Goal: Task Accomplishment & Management: Manage account settings

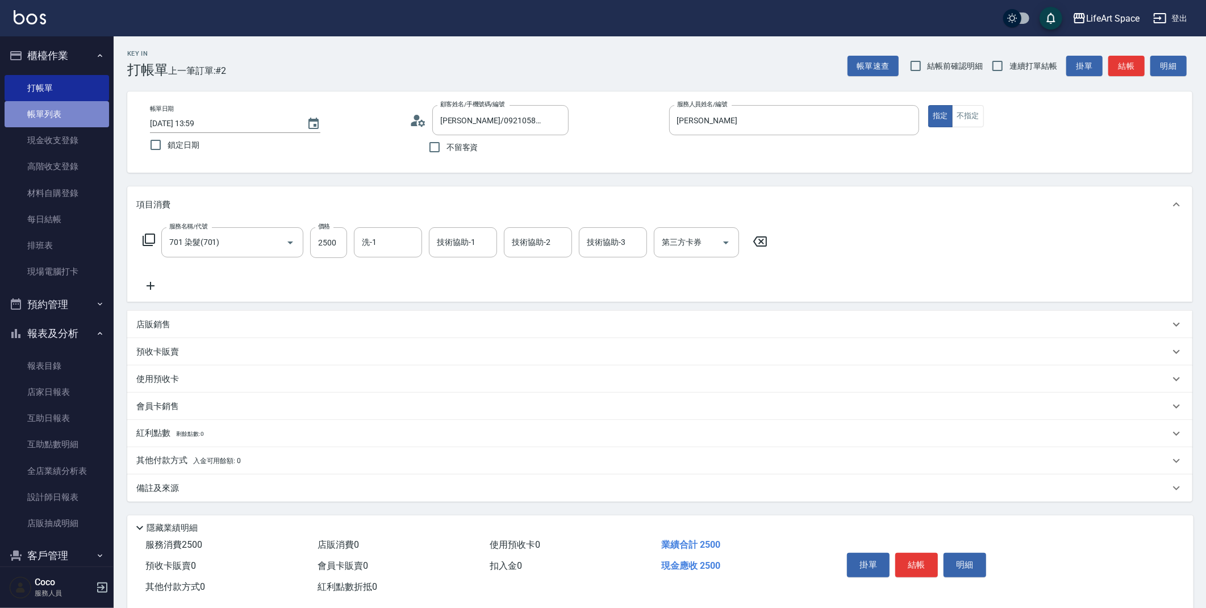
click at [66, 115] on link "帳單列表" at bounding box center [57, 114] width 105 height 26
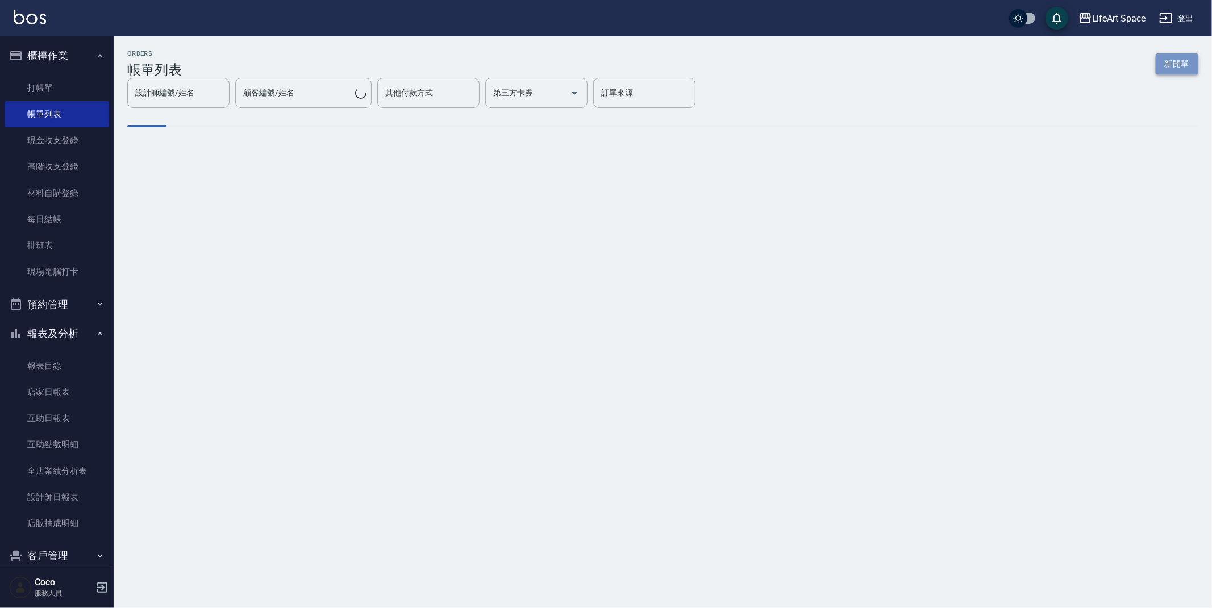
click at [1177, 63] on button "新開單" at bounding box center [1177, 63] width 43 height 21
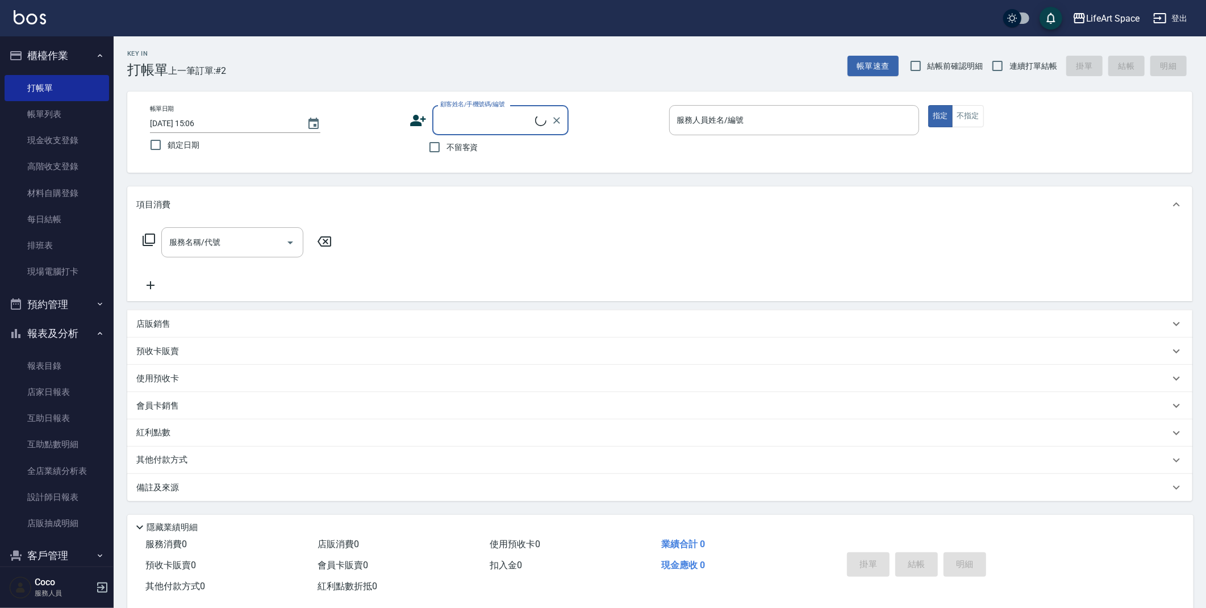
click at [721, 124] on div "服務人員姓名/編號 服務人員姓名/編號" at bounding box center [794, 120] width 251 height 30
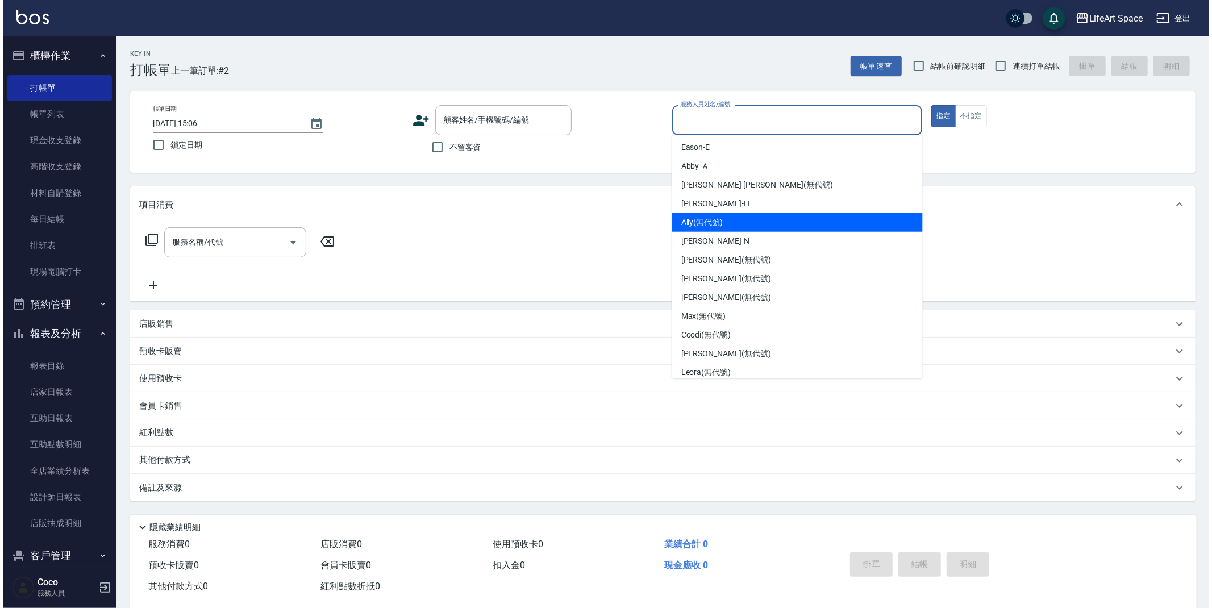
scroll to position [153, 0]
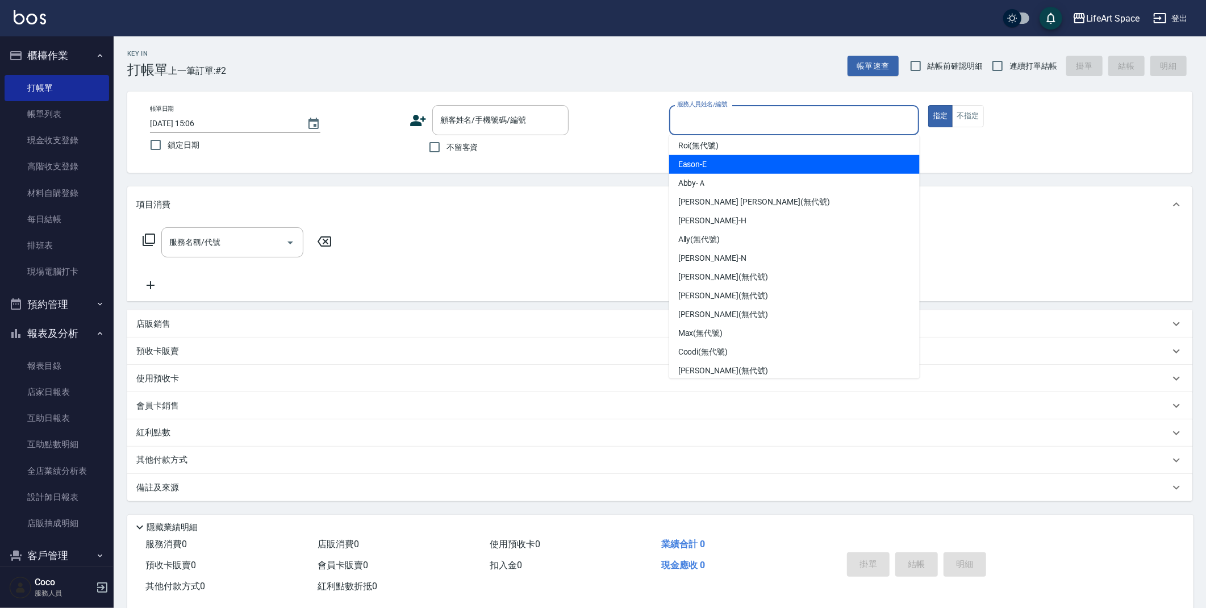
drag, startPoint x: 707, startPoint y: 166, endPoint x: 468, endPoint y: 166, distance: 238.6
click at [707, 166] on div "Eason -E" at bounding box center [794, 164] width 251 height 19
type input "Eason-E"
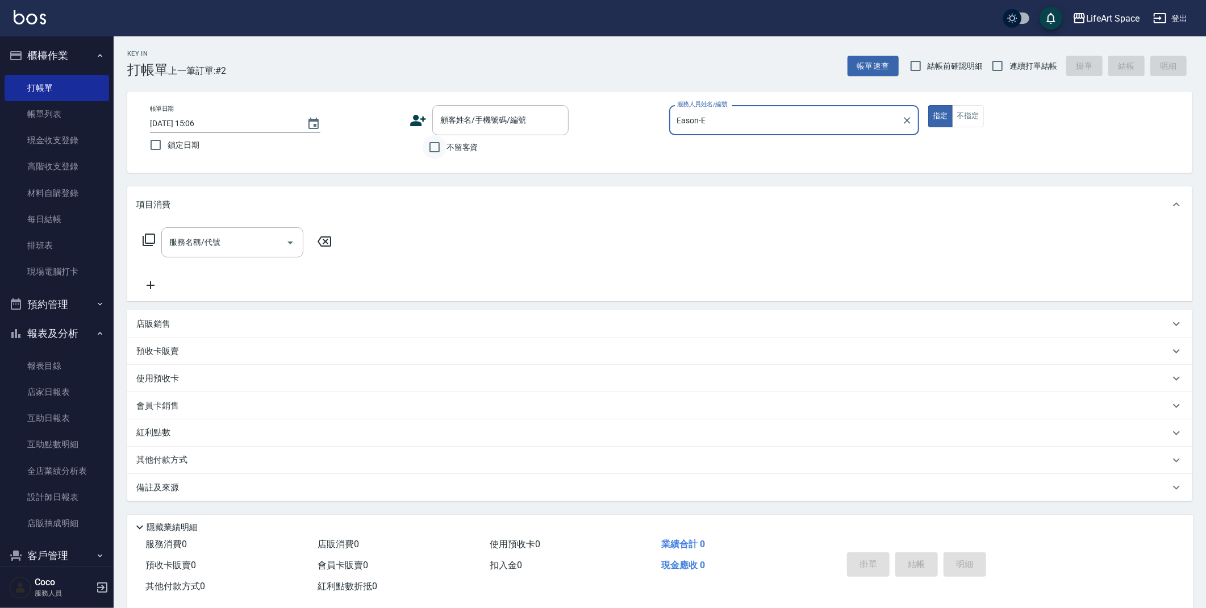
click at [448, 146] on span "不留客資" at bounding box center [463, 147] width 32 height 12
click at [447, 146] on input "不留客資" at bounding box center [435, 147] width 24 height 24
checkbox input "true"
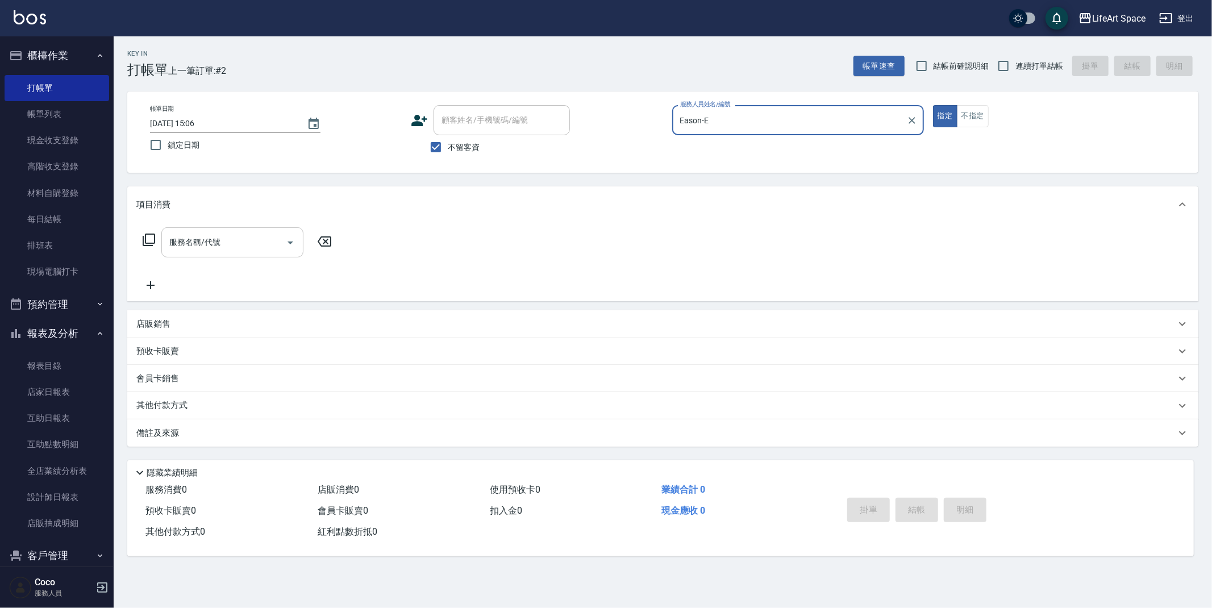
click at [245, 240] on input "服務名稱/代號" at bounding box center [223, 242] width 115 height 20
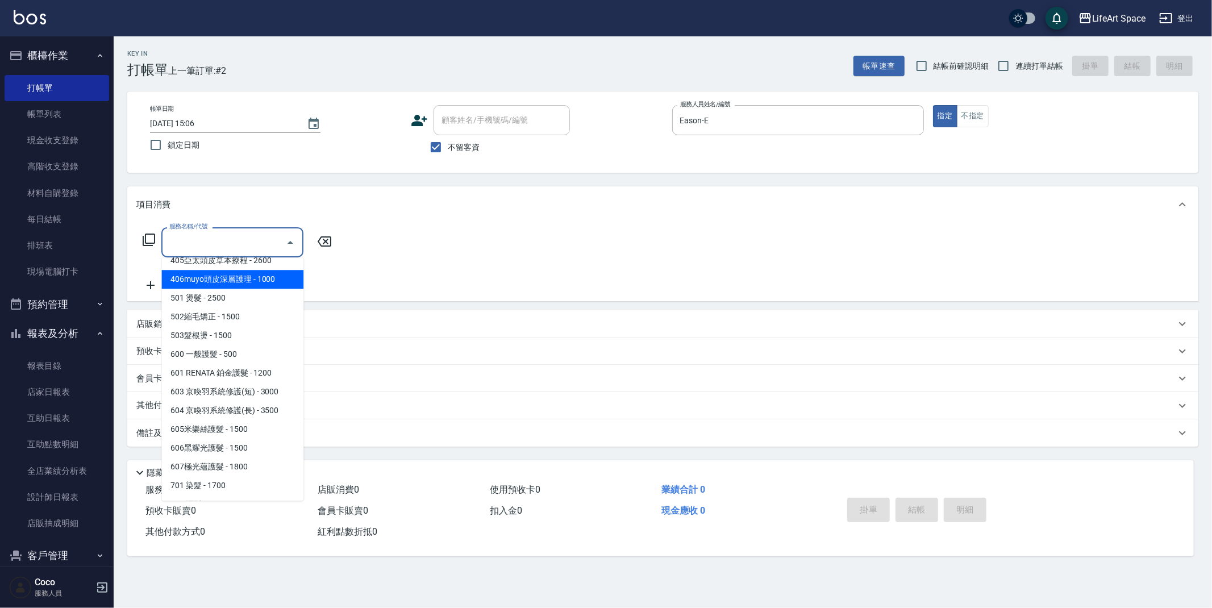
scroll to position [157, 0]
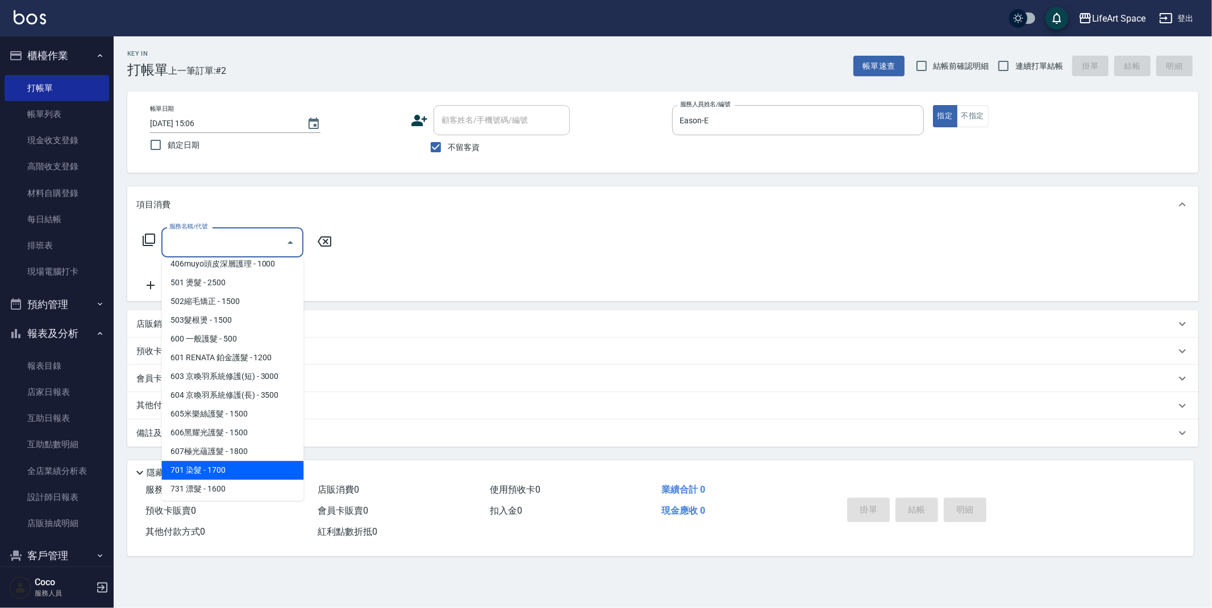
drag, startPoint x: 217, startPoint y: 468, endPoint x: 361, endPoint y: 301, distance: 220.8
click at [218, 468] on span "701 染髮 - 1700" at bounding box center [232, 470] width 142 height 19
type input "701 染髮(701)"
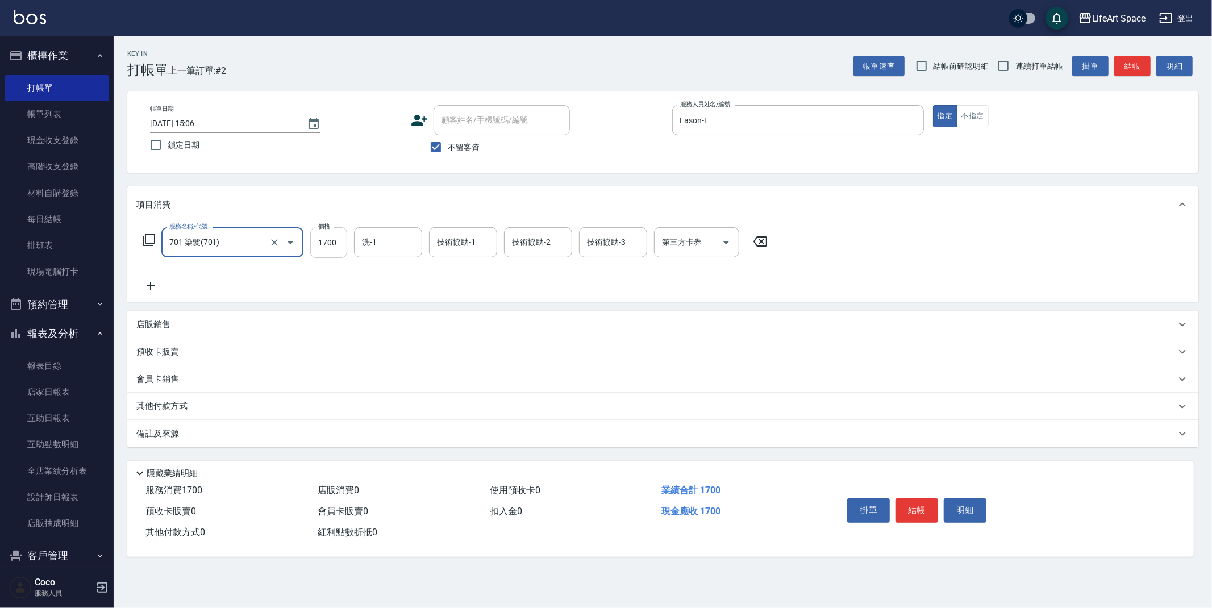
click at [339, 243] on input "1700" at bounding box center [328, 242] width 37 height 31
type input "3300"
click at [397, 246] on input "洗-1" at bounding box center [388, 242] width 58 height 20
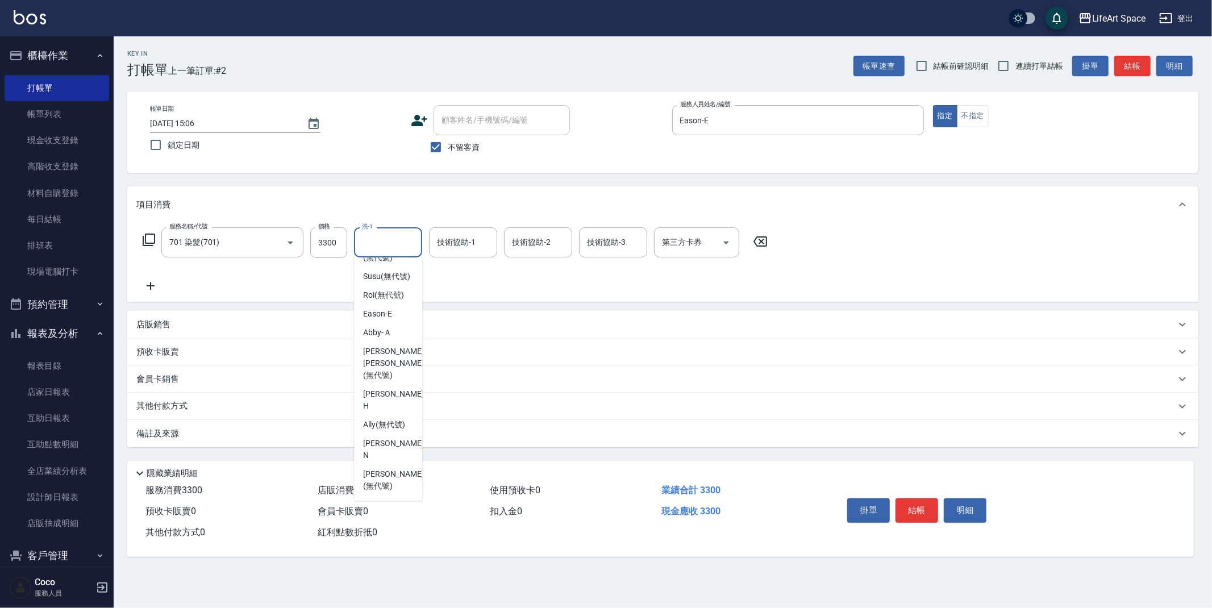
scroll to position [351, 0]
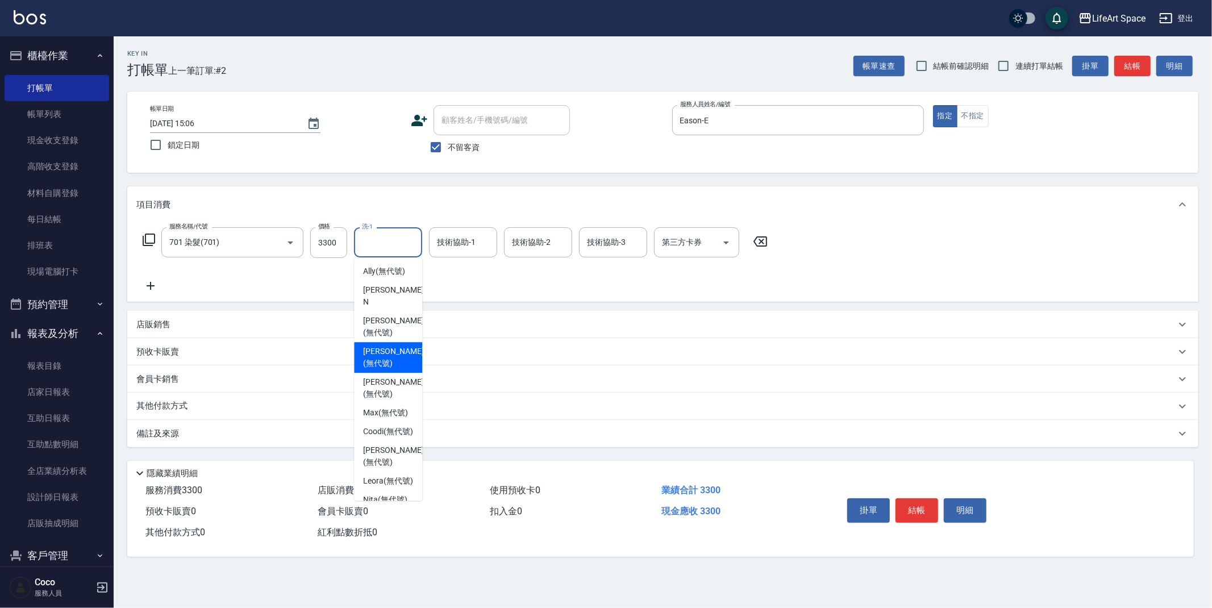
click at [391, 345] on span "[PERSON_NAME] (無代號)" at bounding box center [393, 357] width 60 height 24
type input "[PERSON_NAME](無代號)"
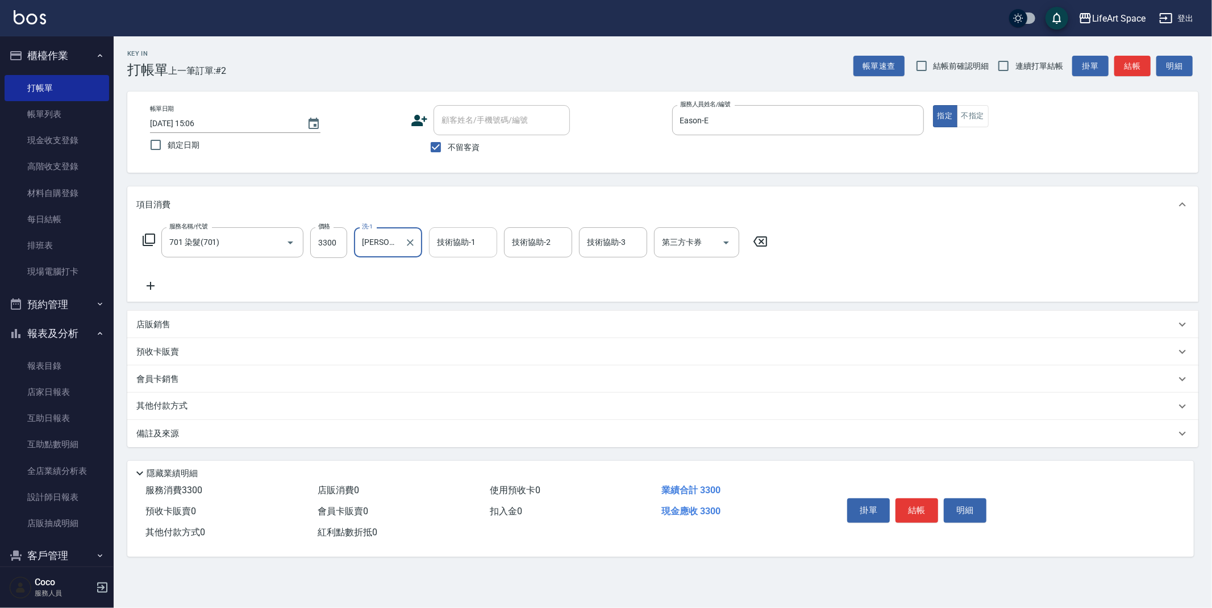
click at [461, 245] on div "技術協助-1 技術協助-1" at bounding box center [463, 242] width 68 height 30
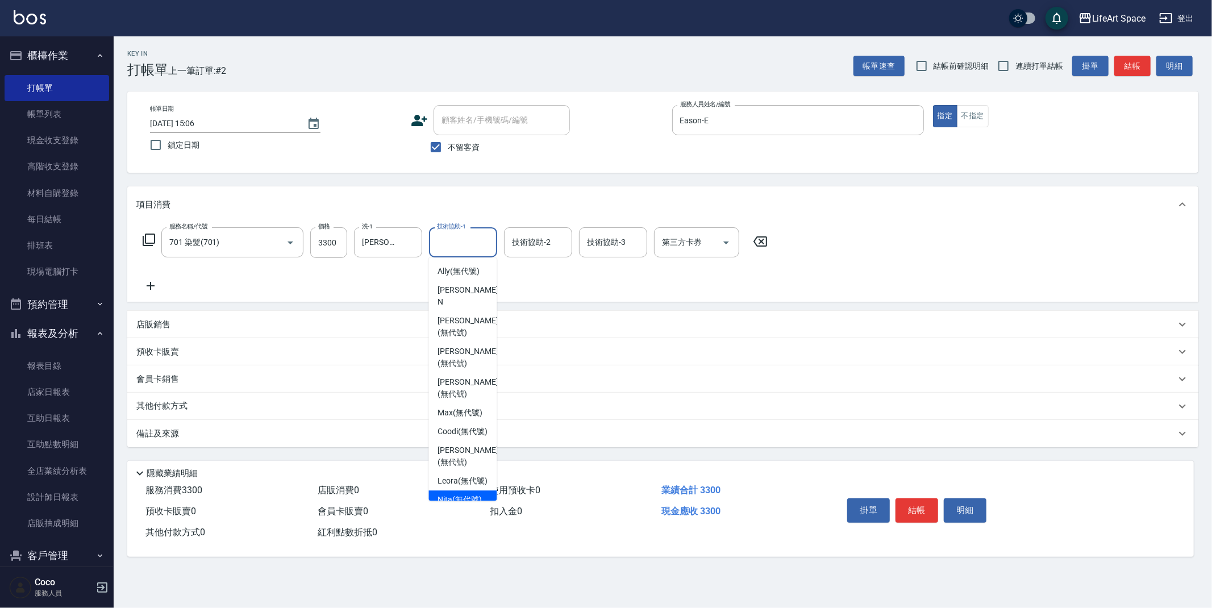
drag, startPoint x: 458, startPoint y: 479, endPoint x: 518, endPoint y: 329, distance: 161.4
click at [458, 494] on span "Nita (無代號)" at bounding box center [459, 500] width 44 height 12
type input "Nita (無代號)"
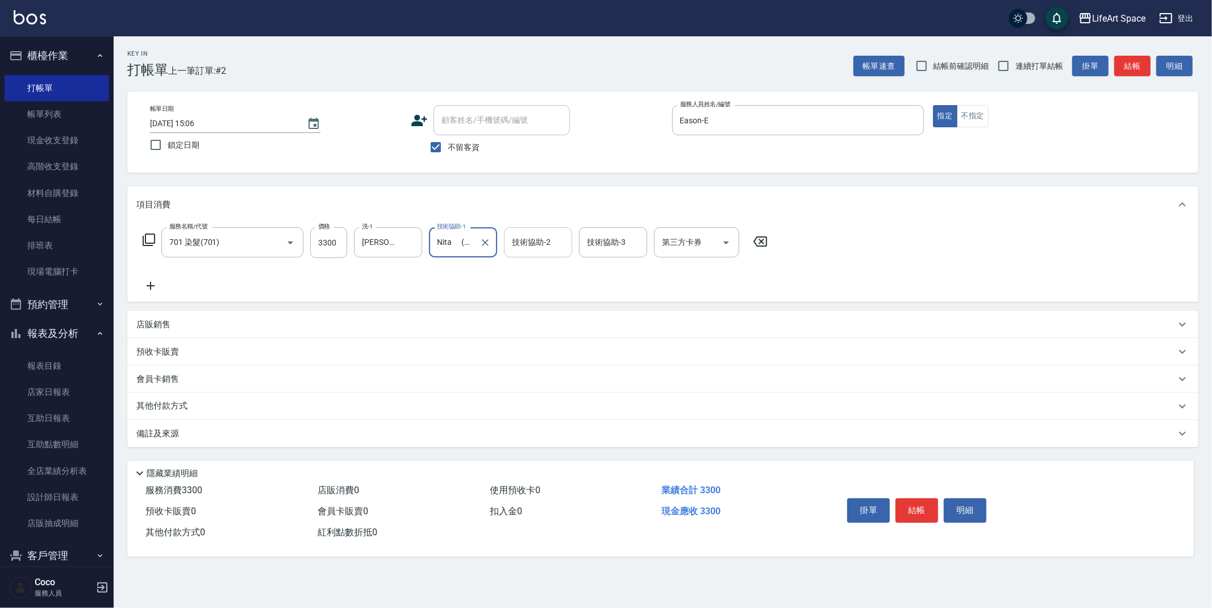
click at [540, 244] on div "技術協助-2 技術協助-2" at bounding box center [538, 242] width 68 height 30
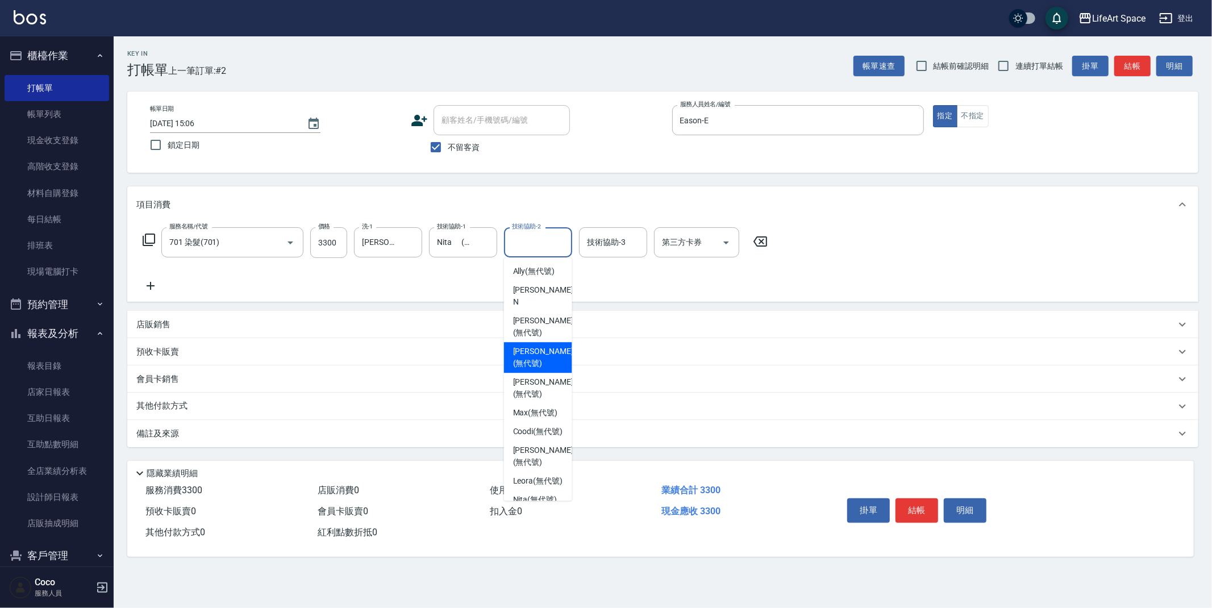
click at [535, 345] on span "[PERSON_NAME] (無代號)" at bounding box center [543, 357] width 60 height 24
type input "[PERSON_NAME](無代號)"
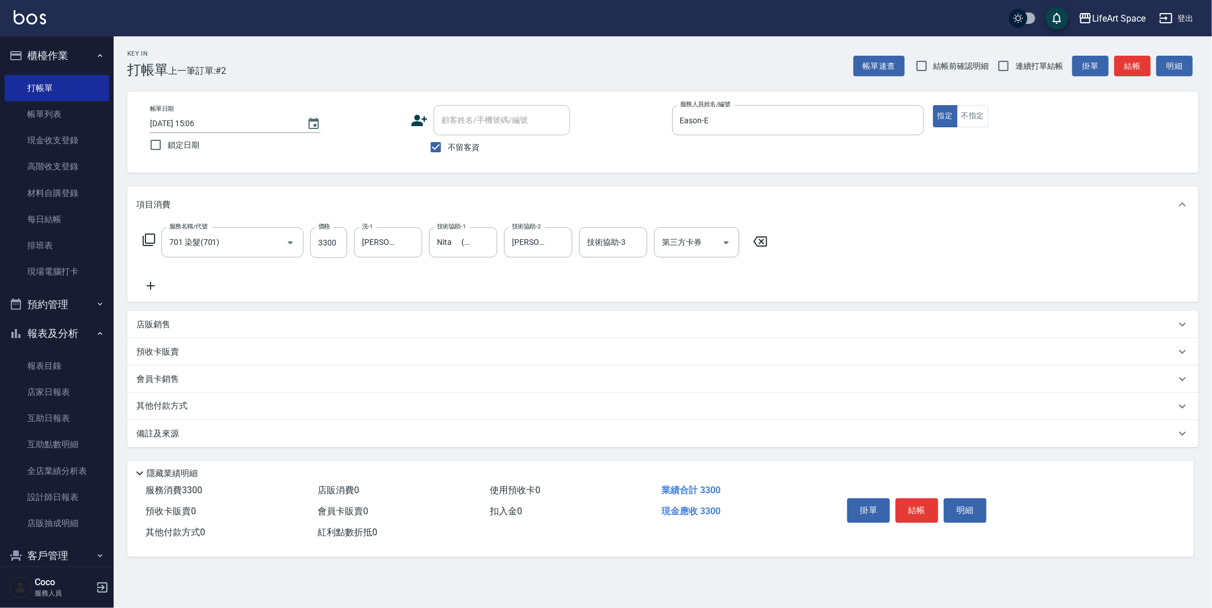
click at [259, 436] on div "備註及來源" at bounding box center [655, 434] width 1039 height 12
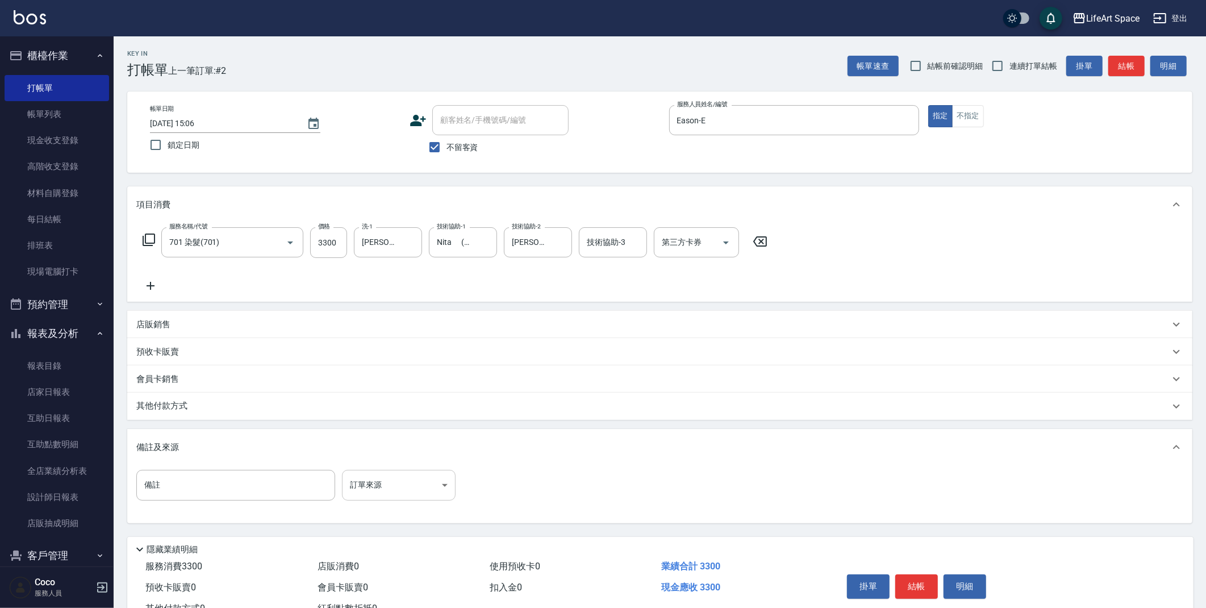
click at [366, 477] on body "LifeArt Space 登出 櫃檯作業 打帳單 帳單列表 現金收支登錄 高階收支登錄 材料自購登錄 每日結帳 排班表 現場電腦打卡 預約管理 預約管理 單…" at bounding box center [603, 323] width 1206 height 646
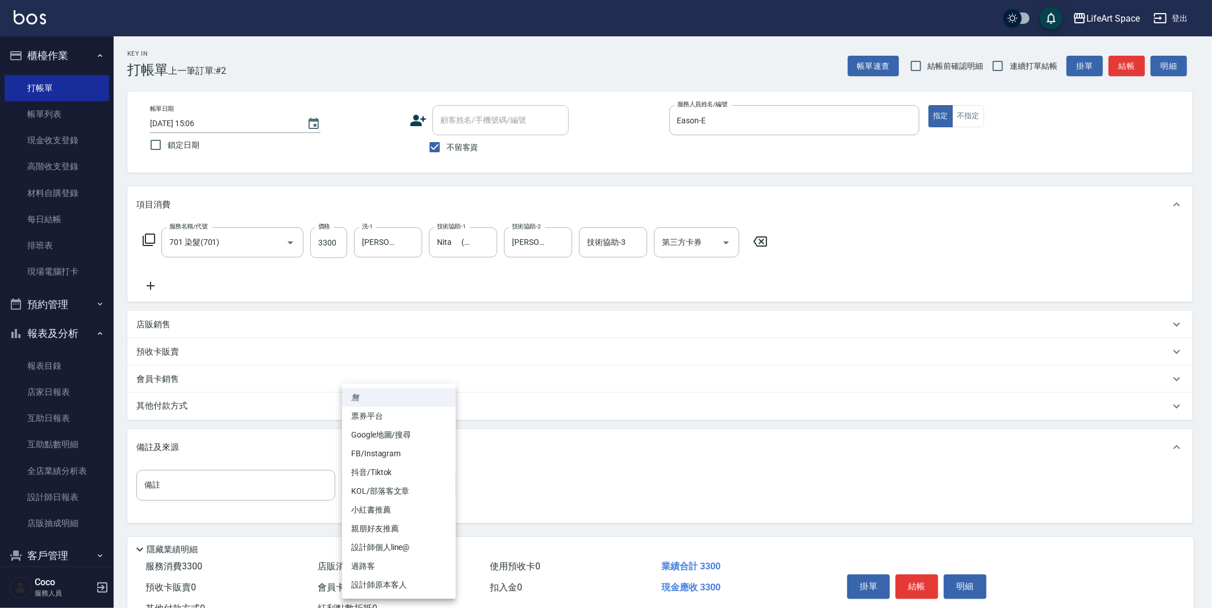
drag, startPoint x: 404, startPoint y: 580, endPoint x: 395, endPoint y: 582, distance: 9.2
click at [404, 580] on li "設計師原本客人" at bounding box center [399, 584] width 114 height 19
type input "設計師原本客人"
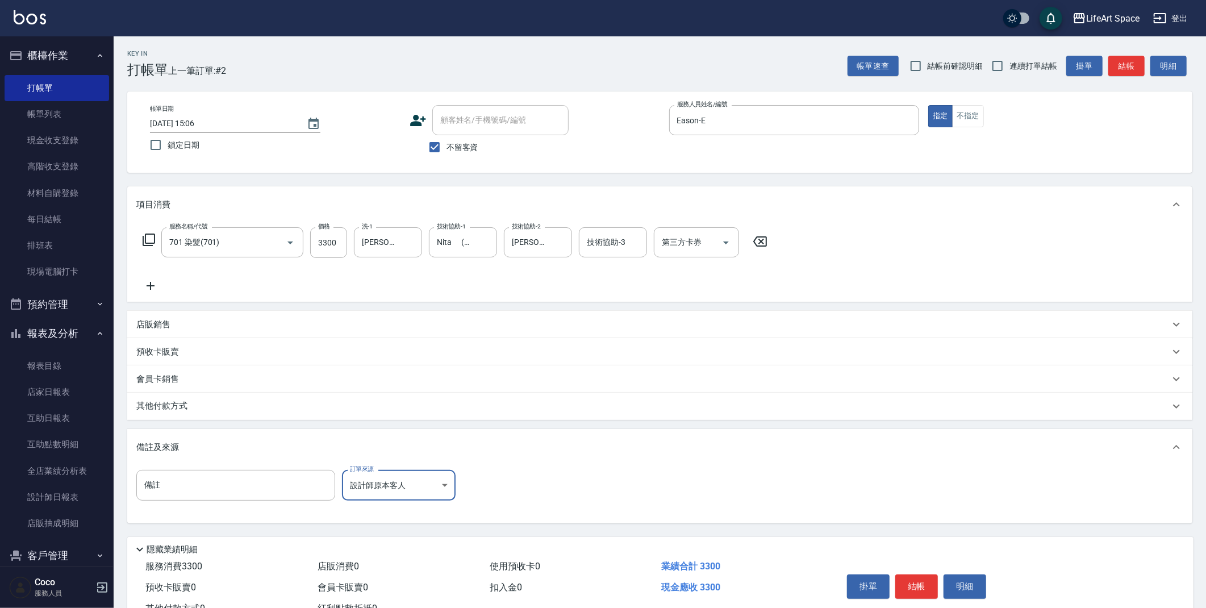
click at [191, 408] on p "其他付款方式" at bounding box center [164, 406] width 57 height 12
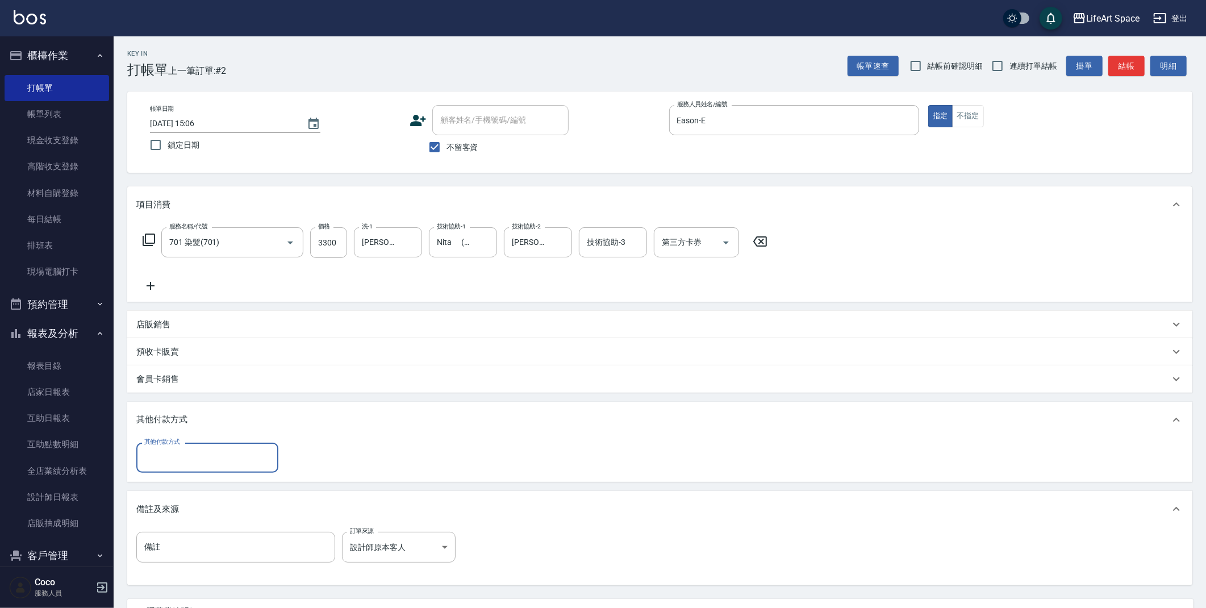
scroll to position [0, 0]
click at [198, 469] on div "其他付款方式" at bounding box center [207, 458] width 142 height 30
click at [188, 483] on span "轉帳" at bounding box center [207, 486] width 142 height 19
type input "轉帳"
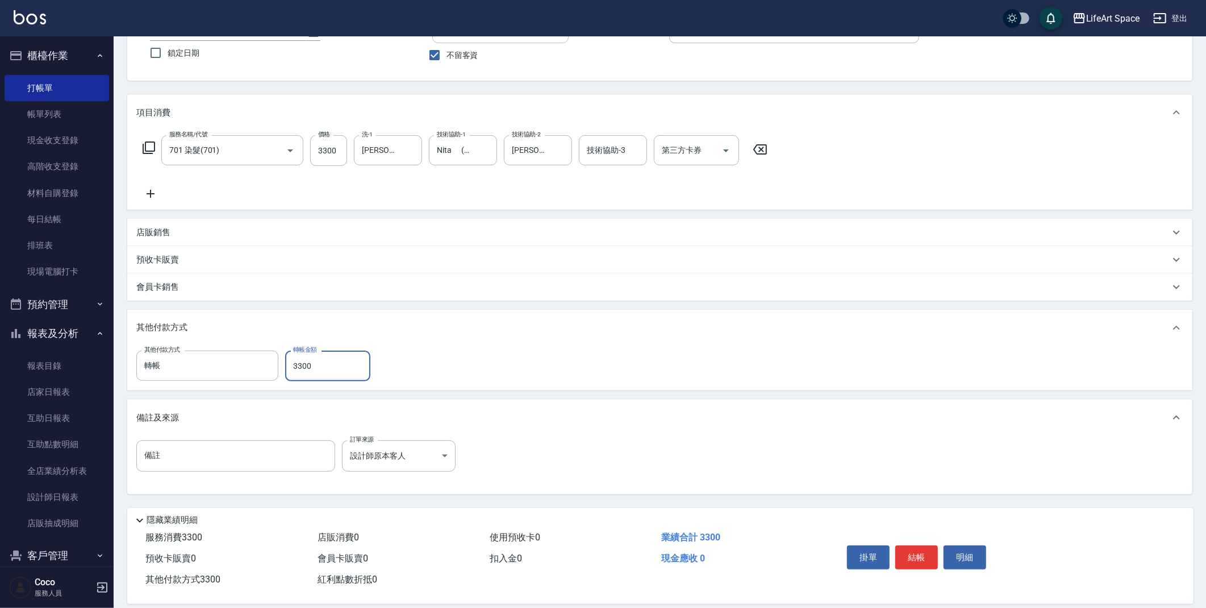
scroll to position [105, 0]
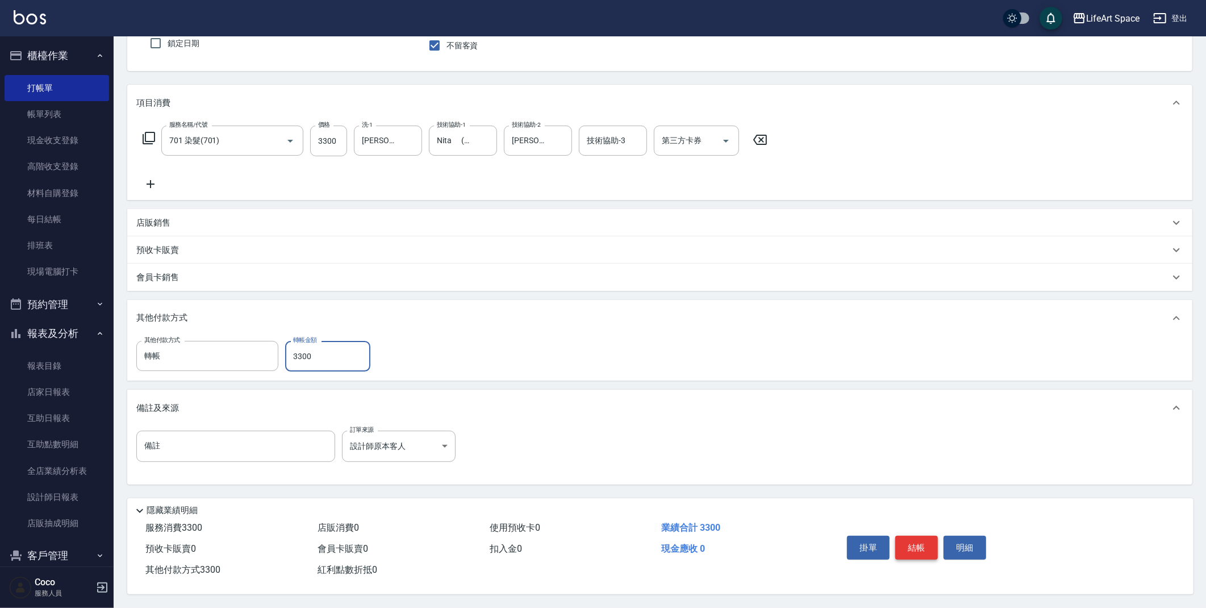
type input "3300"
click at [915, 540] on button "結帳" at bounding box center [916, 548] width 43 height 24
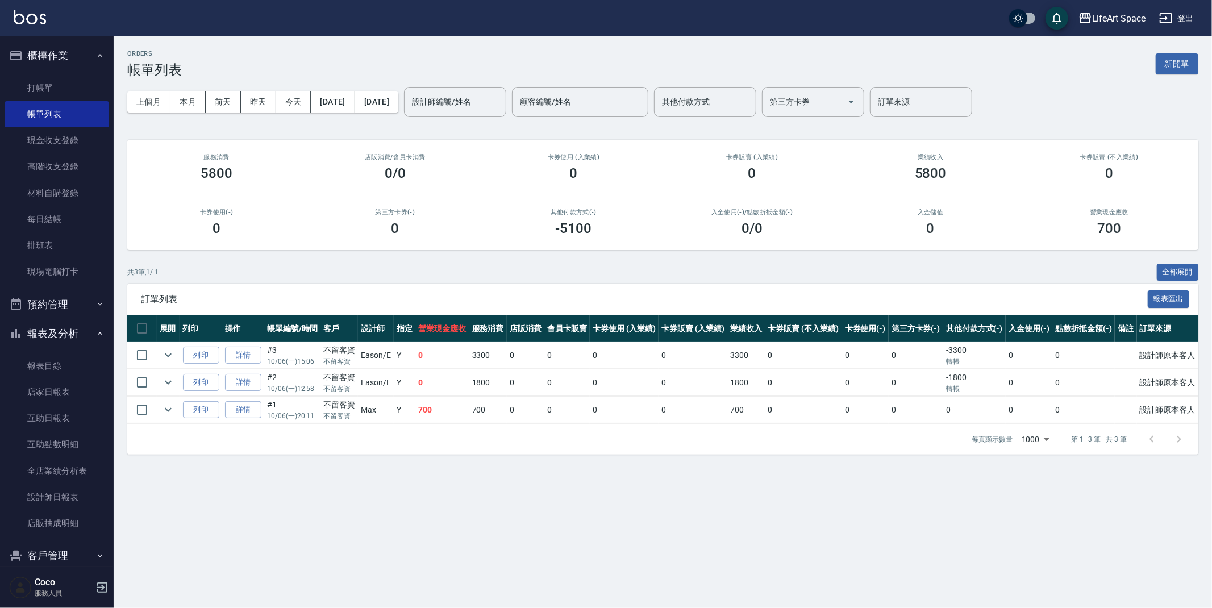
scroll to position [105, 0]
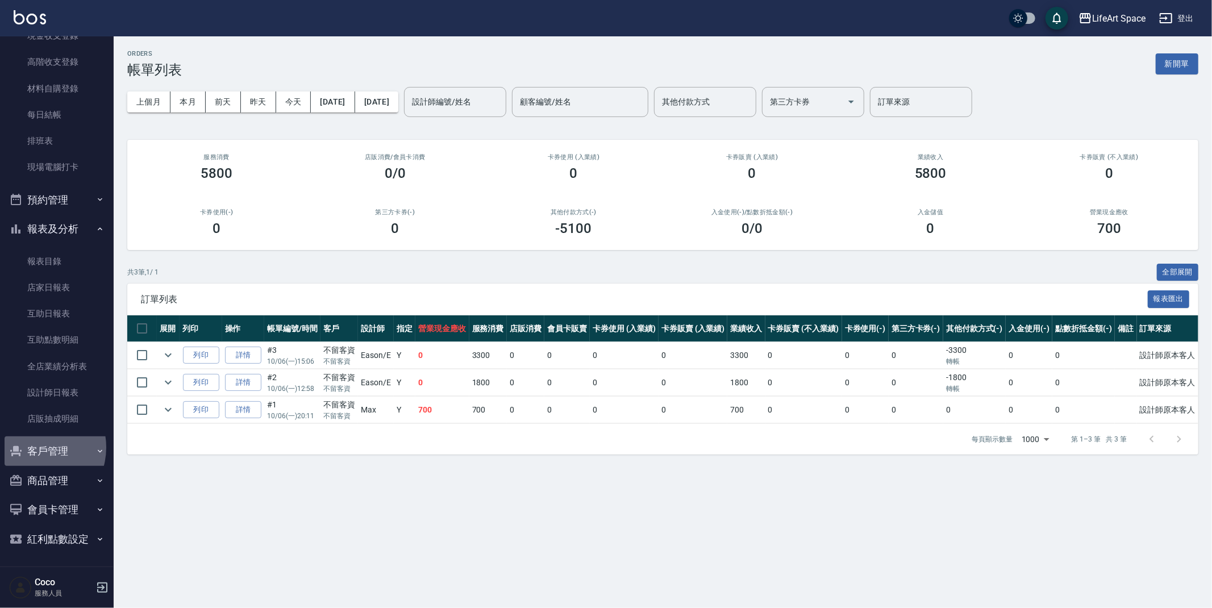
click at [35, 447] on button "客戶管理" at bounding box center [57, 451] width 105 height 30
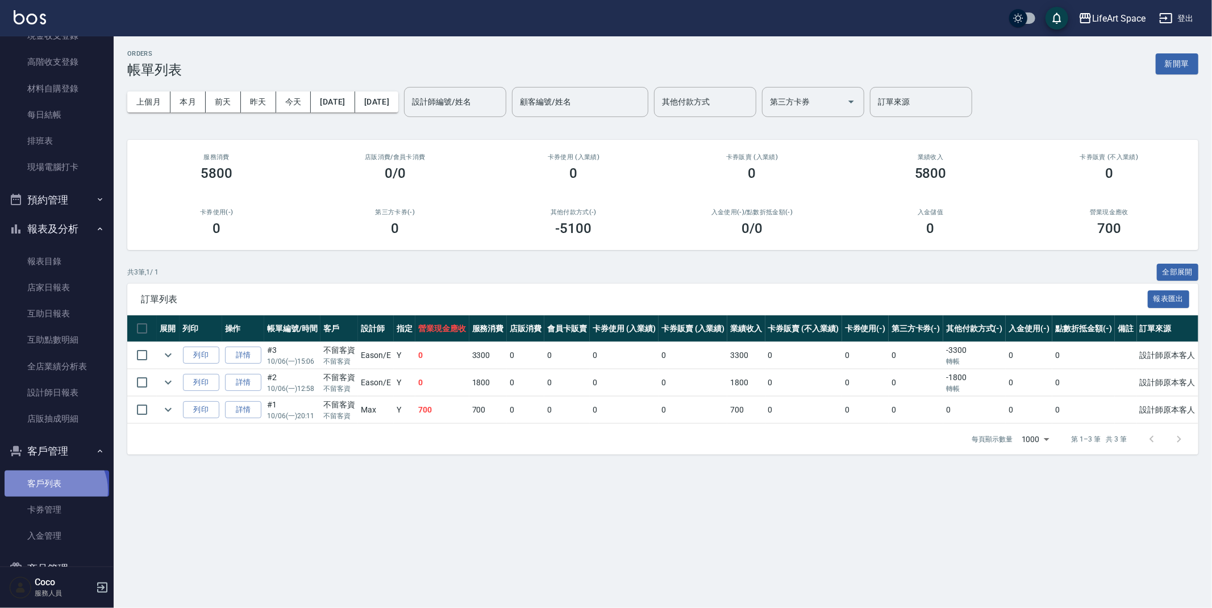
click at [53, 490] on link "客戶列表" at bounding box center [57, 483] width 105 height 26
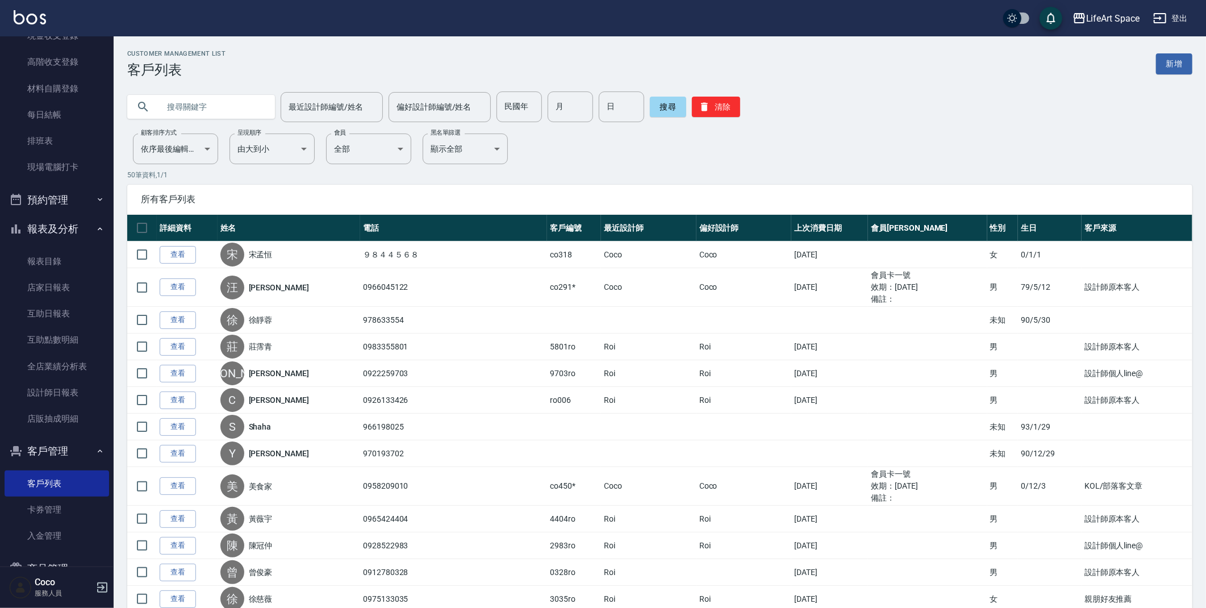
click at [213, 117] on input "text" at bounding box center [212, 106] width 107 height 31
type input "g229"
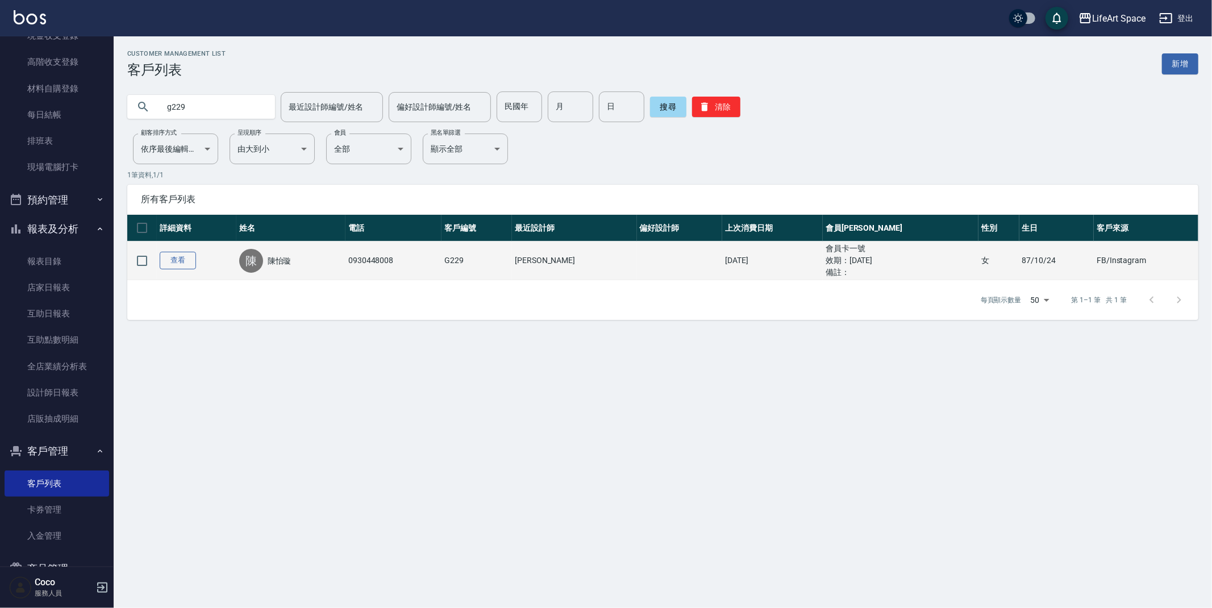
click at [183, 253] on link "查看" at bounding box center [178, 261] width 36 height 18
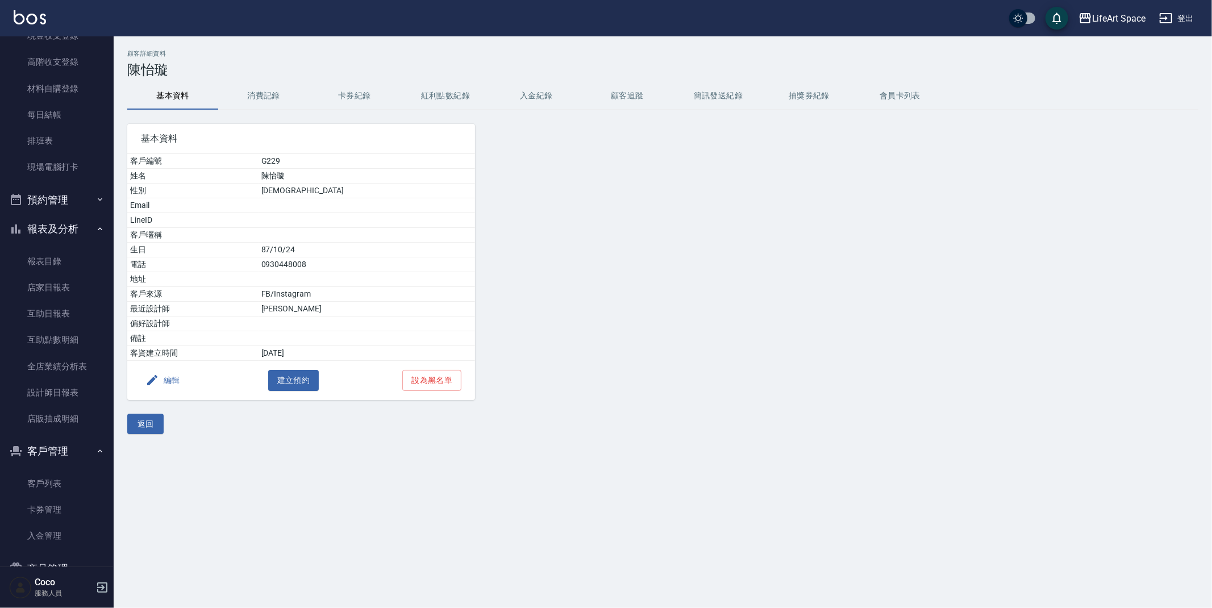
click at [269, 99] on button "消費記錄" at bounding box center [263, 95] width 91 height 27
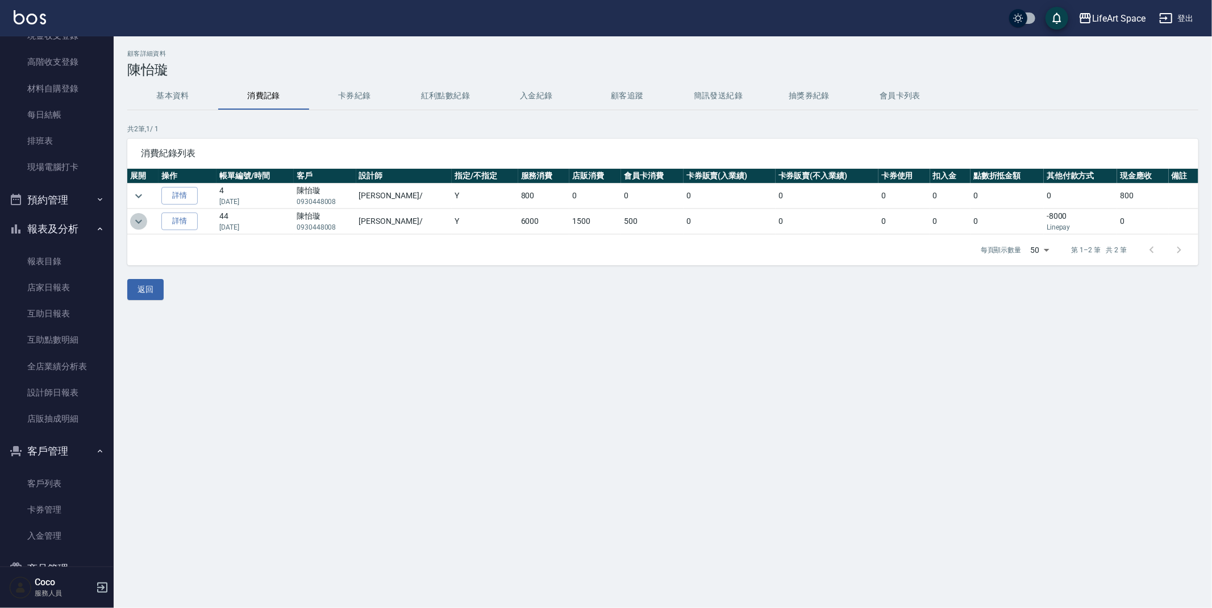
click at [143, 222] on icon "expand row" at bounding box center [139, 222] width 14 height 14
